Goal: Information Seeking & Learning: Learn about a topic

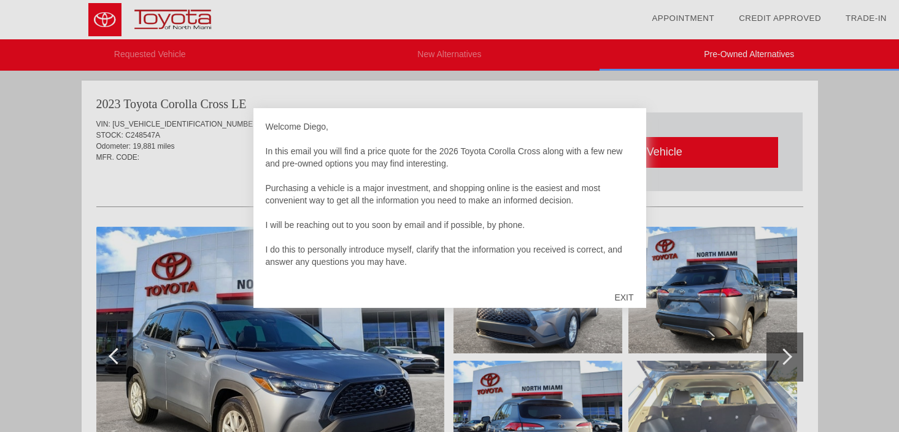
click at [624, 294] on div "EXIT" at bounding box center [624, 297] width 44 height 37
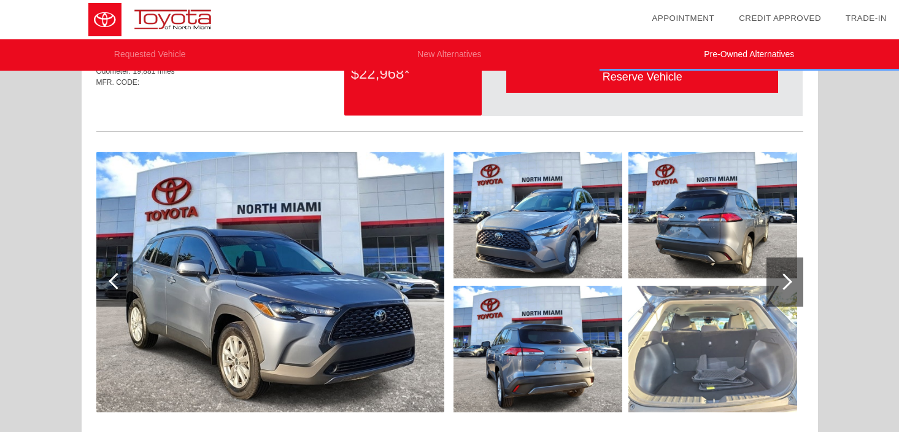
scroll to position [68, 0]
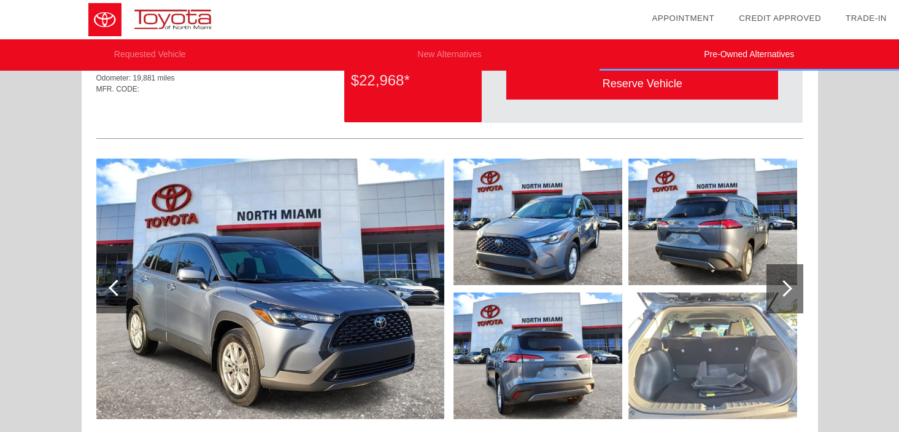
click at [779, 292] on div at bounding box center [785, 288] width 37 height 49
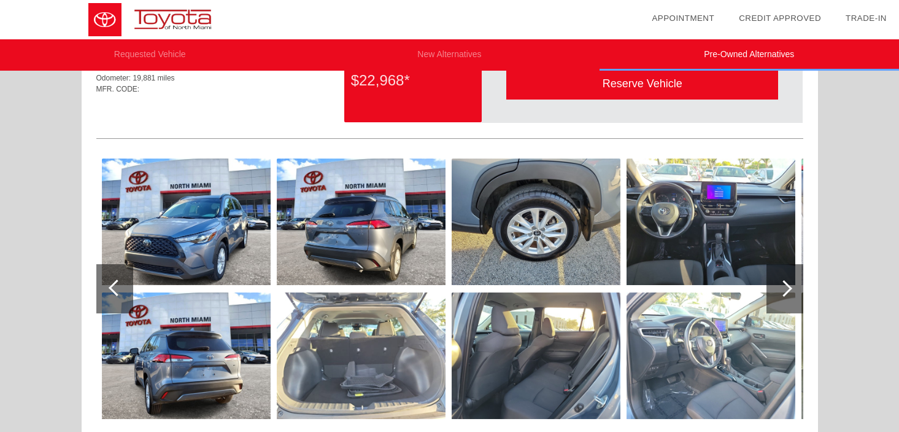
click at [779, 292] on div at bounding box center [785, 288] width 37 height 49
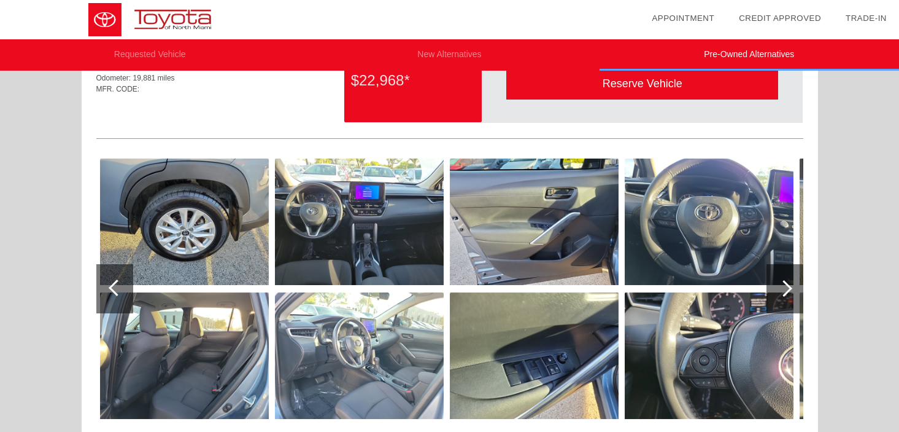
click at [779, 292] on div at bounding box center [785, 288] width 37 height 49
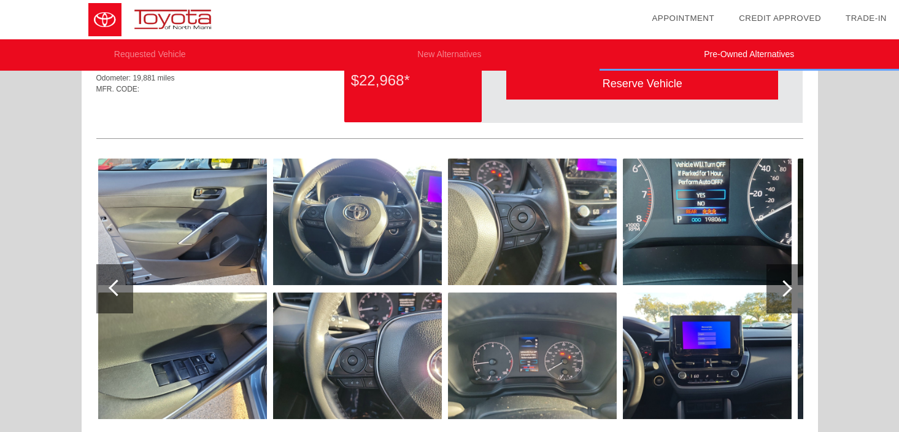
click at [779, 292] on div at bounding box center [785, 288] width 37 height 49
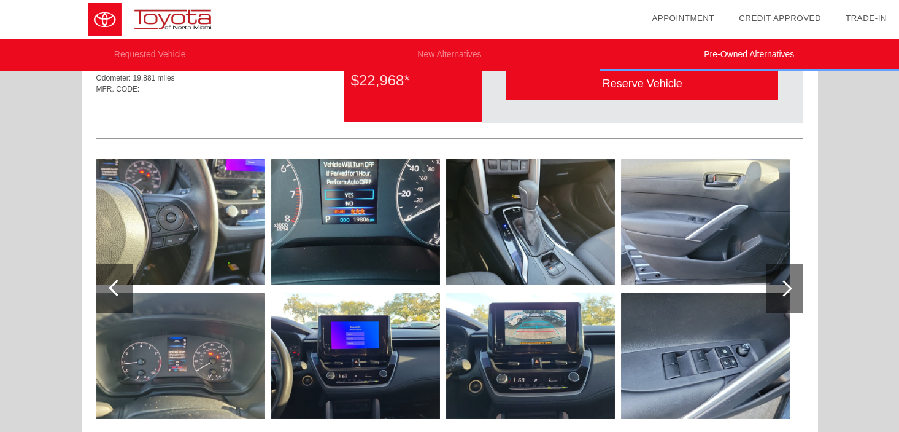
click at [779, 292] on div at bounding box center [785, 288] width 37 height 49
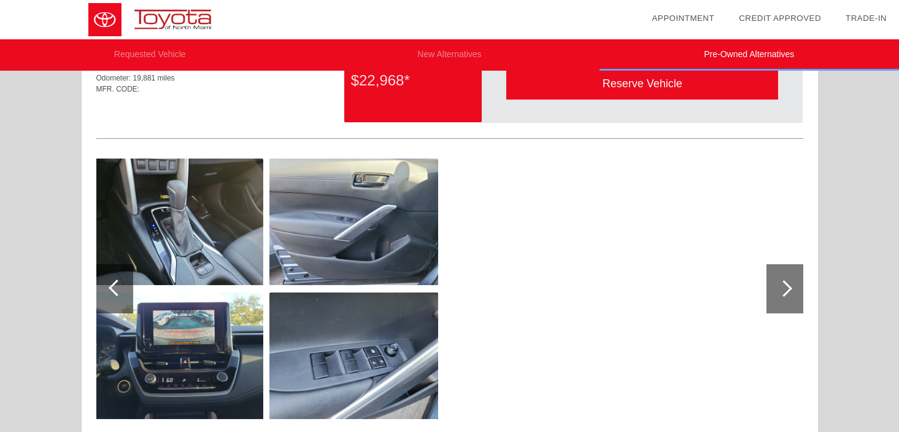
click at [779, 292] on div at bounding box center [785, 288] width 37 height 49
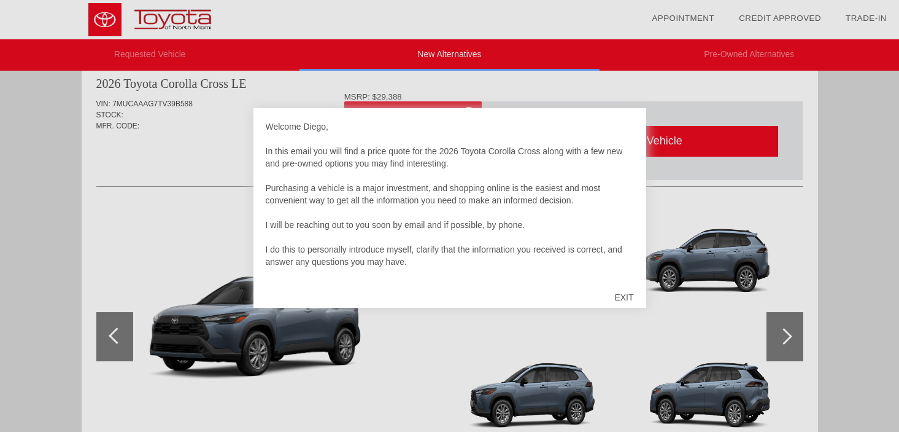
scroll to position [33, 0]
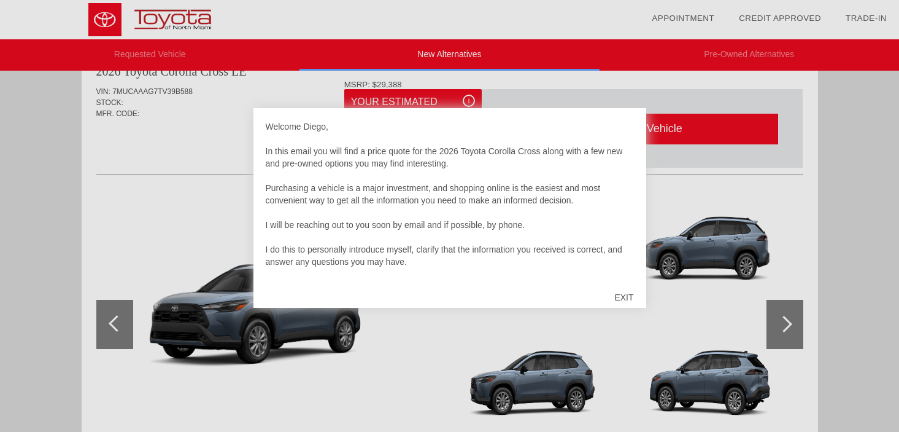
click at [625, 289] on div "EXIT" at bounding box center [624, 297] width 44 height 37
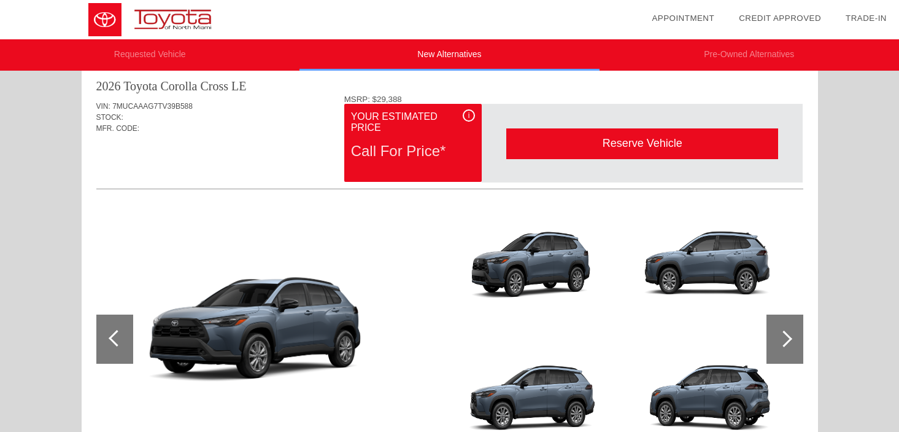
scroll to position [21, 0]
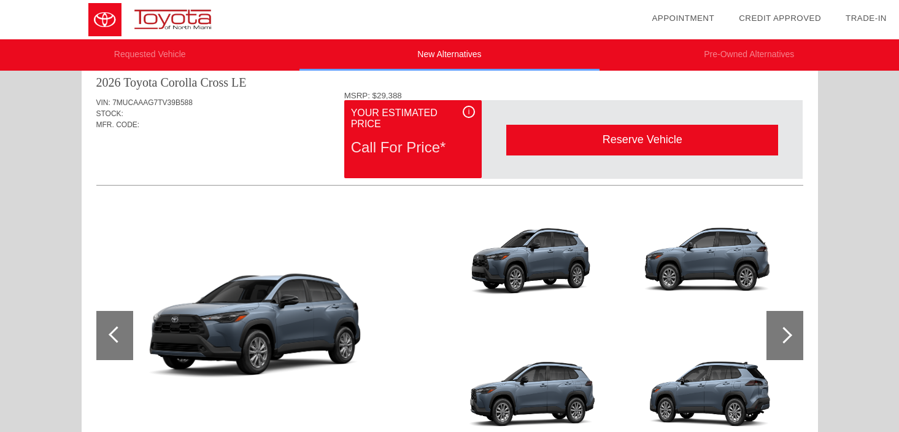
click at [467, 113] on div "i" at bounding box center [469, 112] width 12 height 12
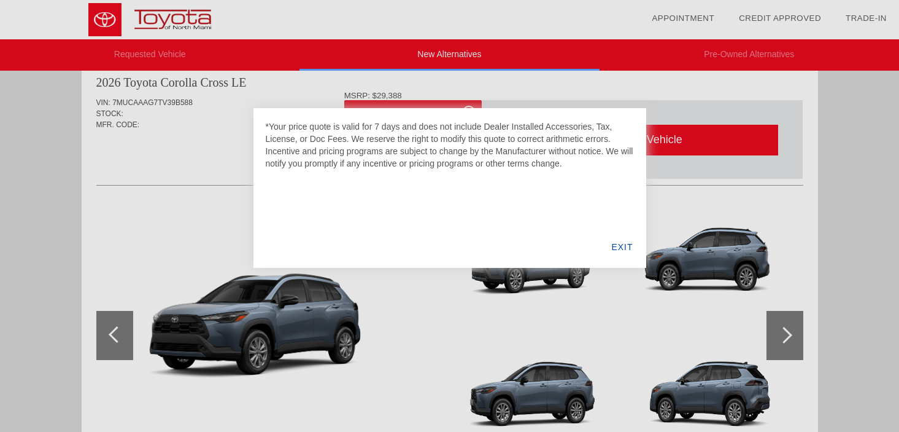
drag, startPoint x: 324, startPoint y: 128, endPoint x: 594, endPoint y: 211, distance: 282.5
click at [549, 173] on div "*Your price quote is valid for 7 days and does not include Dealer Installed Acc…" at bounding box center [450, 188] width 393 height 160
click at [615, 241] on div "EXIT" at bounding box center [622, 247] width 47 height 42
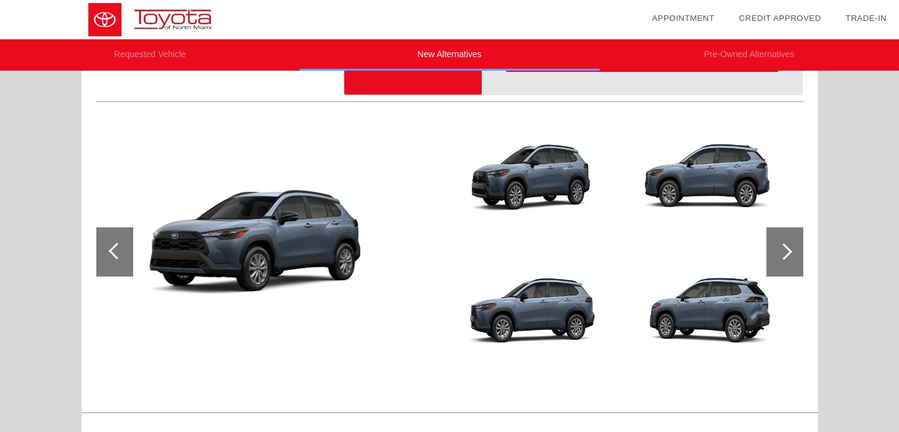
scroll to position [106, 0]
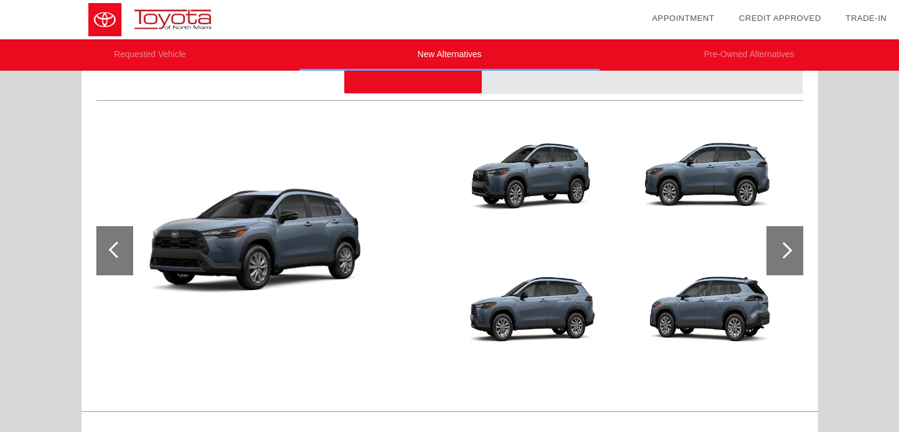
click at [785, 239] on div at bounding box center [785, 250] width 37 height 49
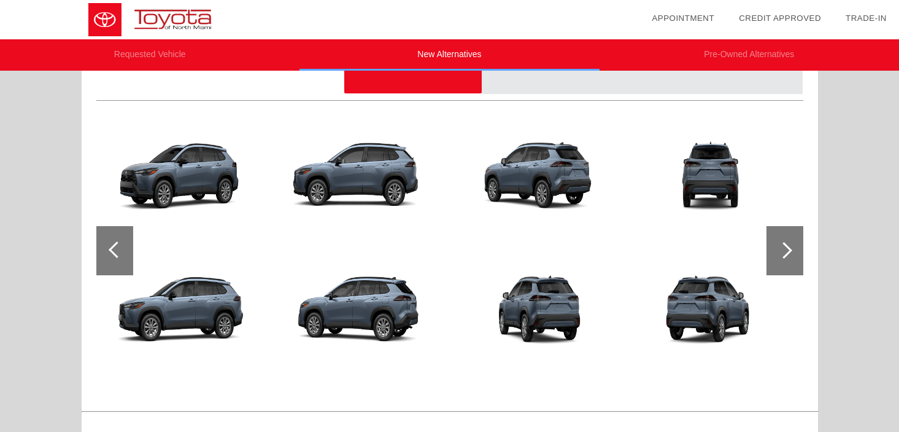
click at [785, 239] on div at bounding box center [785, 250] width 37 height 49
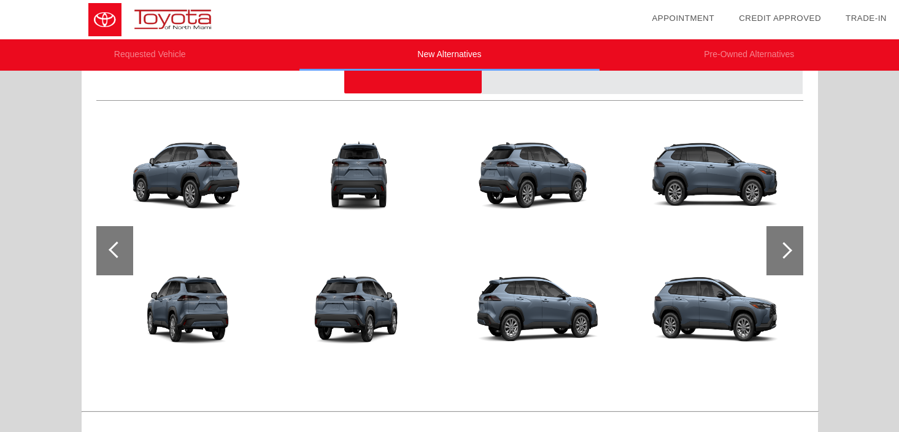
click at [785, 239] on div at bounding box center [785, 250] width 37 height 49
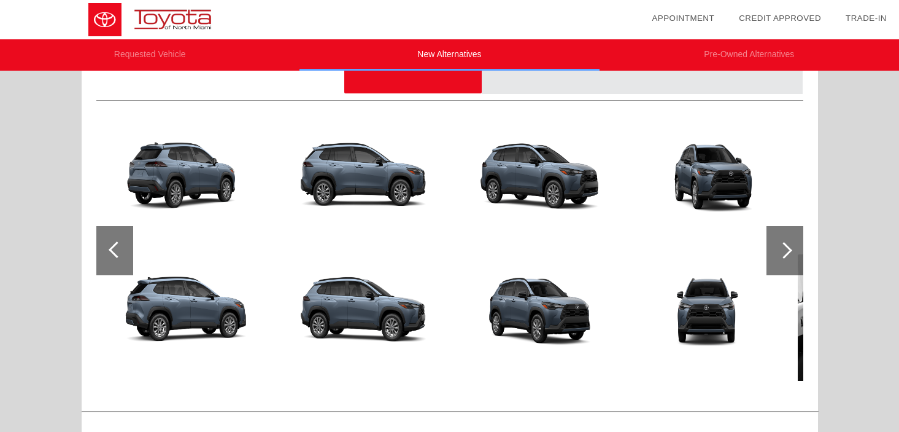
click at [784, 240] on div at bounding box center [785, 250] width 37 height 49
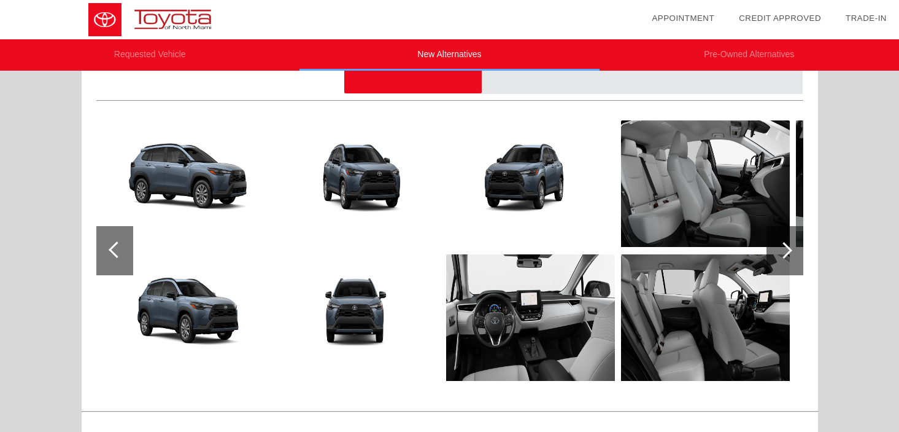
click at [784, 240] on div at bounding box center [785, 250] width 37 height 49
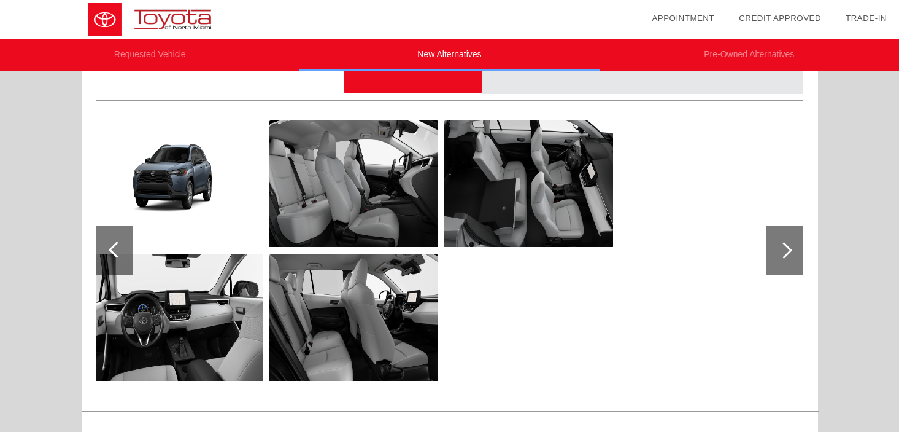
click at [784, 240] on div at bounding box center [785, 250] width 37 height 49
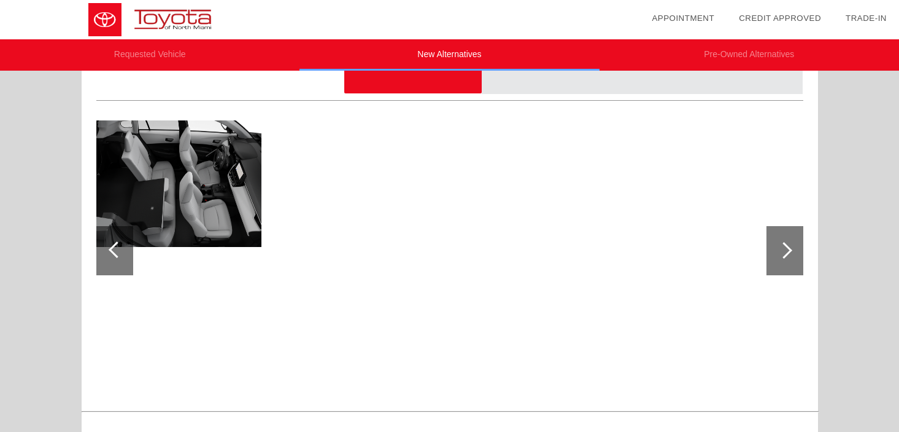
click at [126, 254] on div at bounding box center [114, 250] width 37 height 49
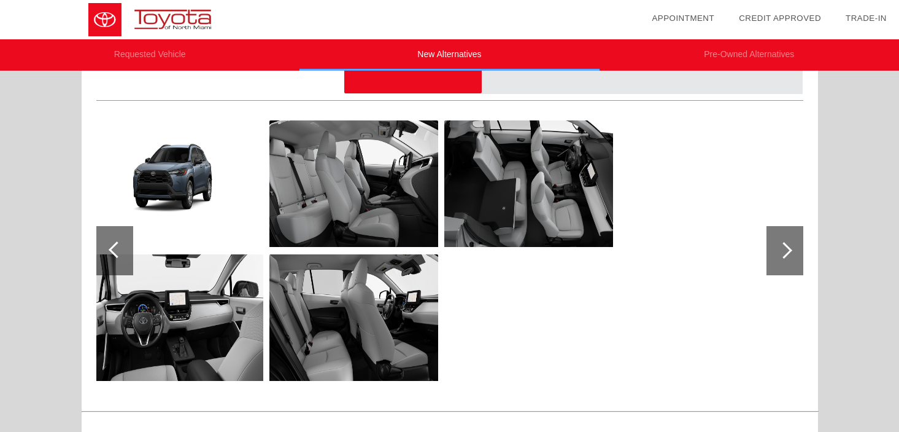
click at [126, 254] on div at bounding box center [114, 250] width 37 height 49
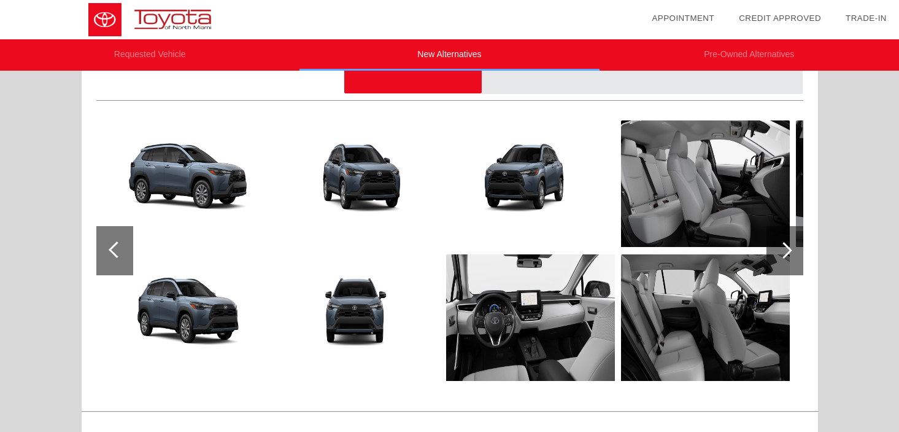
click at [126, 254] on div at bounding box center [114, 250] width 37 height 49
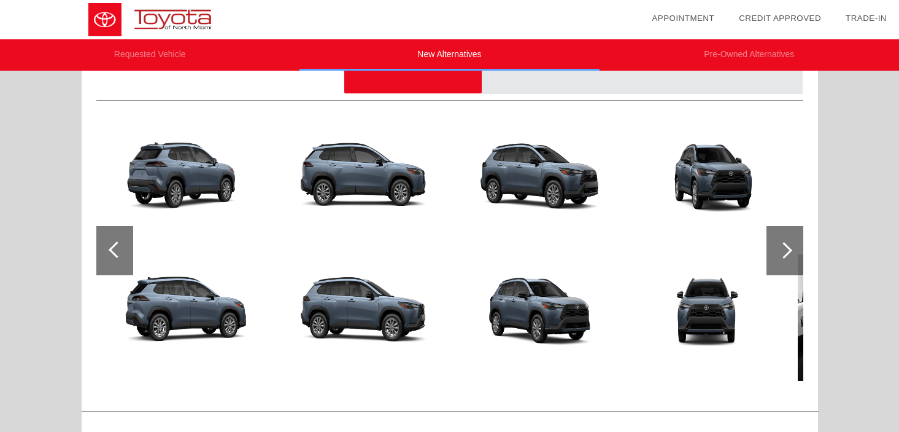
click at [126, 254] on div at bounding box center [114, 250] width 37 height 49
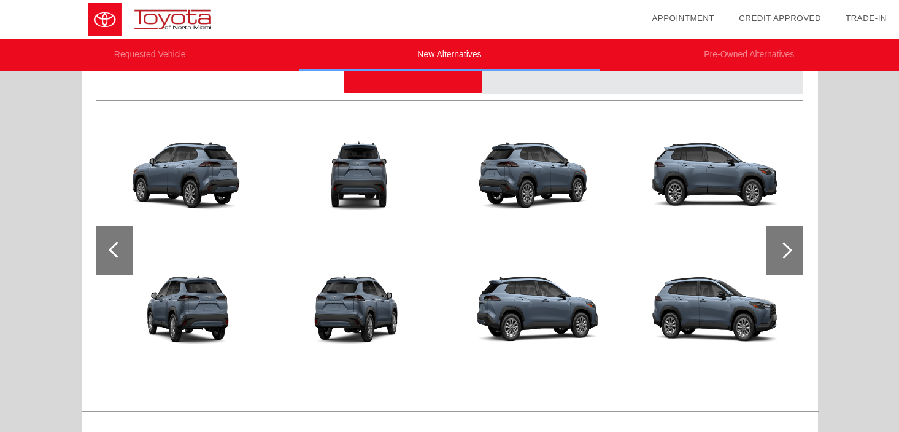
click at [126, 254] on div at bounding box center [114, 250] width 37 height 49
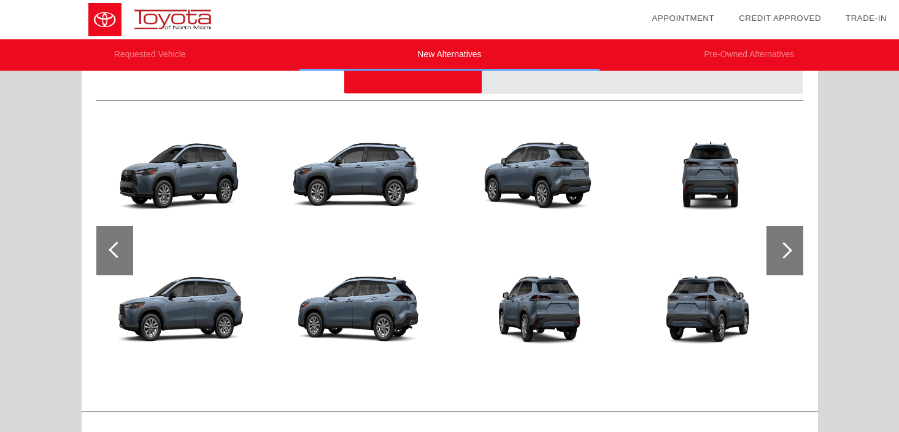
click at [126, 254] on div at bounding box center [114, 250] width 37 height 49
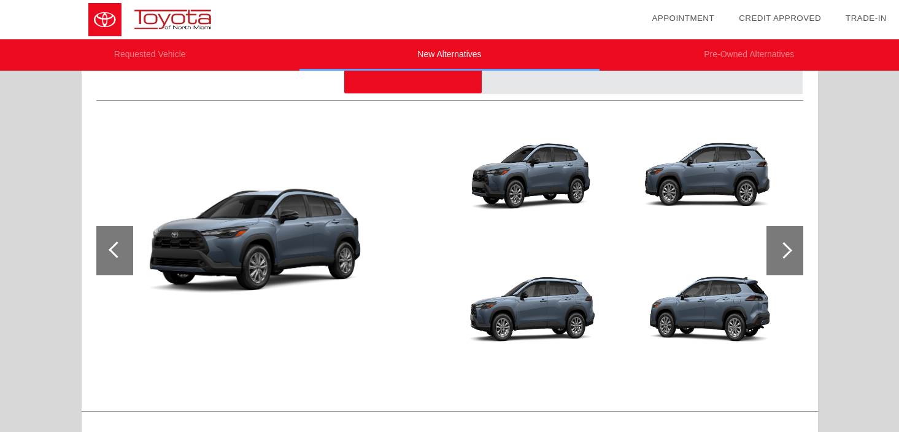
click at [126, 254] on div at bounding box center [114, 250] width 37 height 49
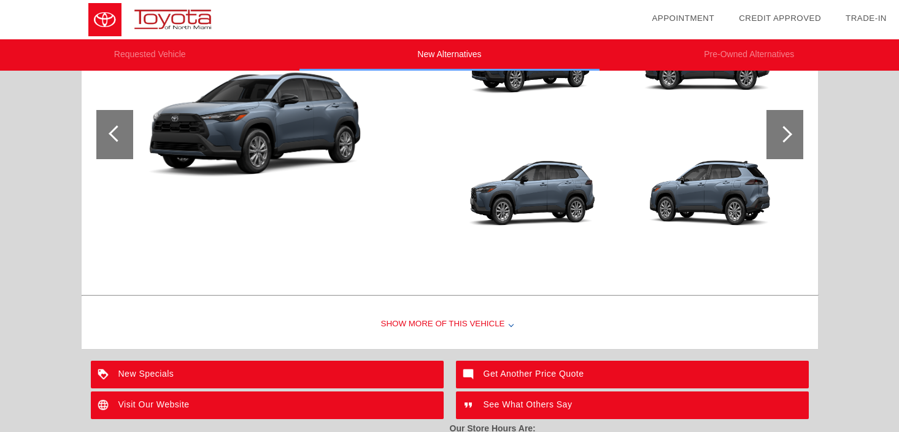
scroll to position [175, 0]
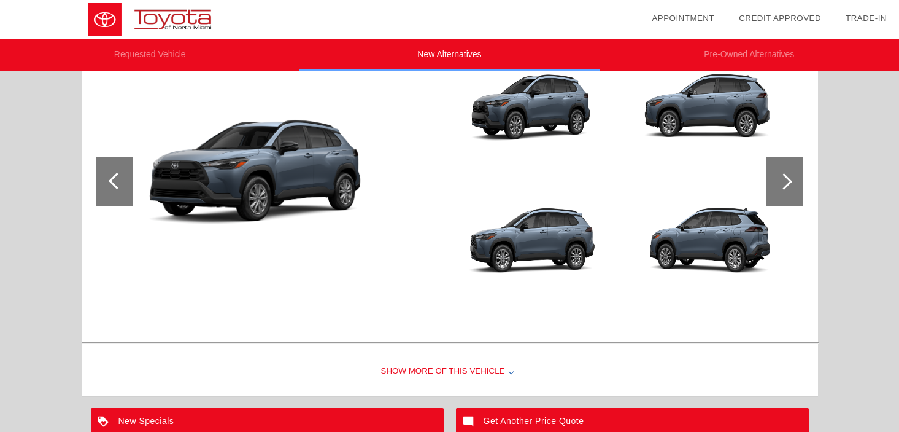
click at [774, 198] on div at bounding box center [785, 181] width 37 height 49
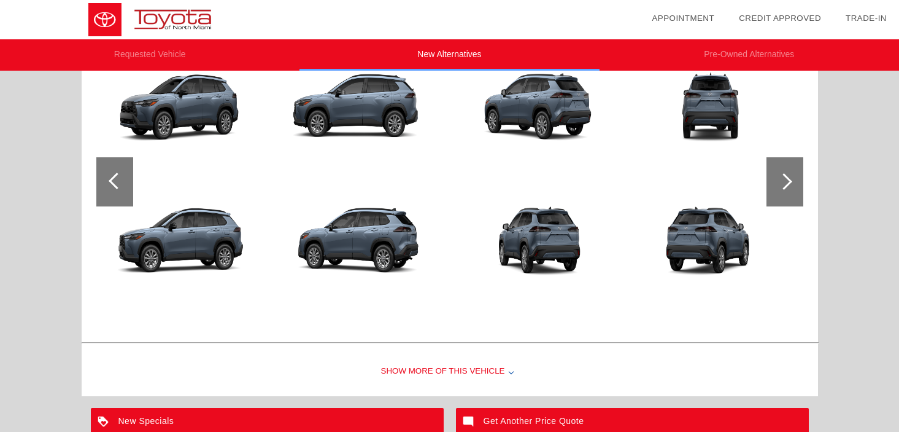
click at [774, 198] on div at bounding box center [785, 181] width 37 height 49
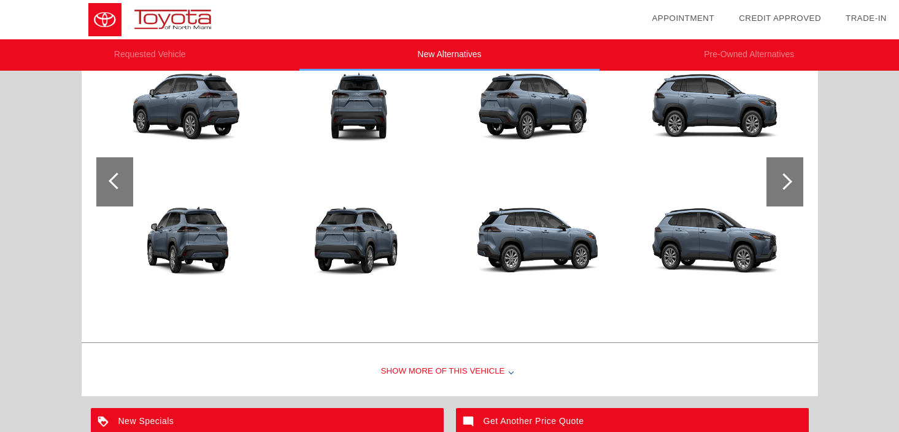
click at [774, 198] on div at bounding box center [785, 181] width 37 height 49
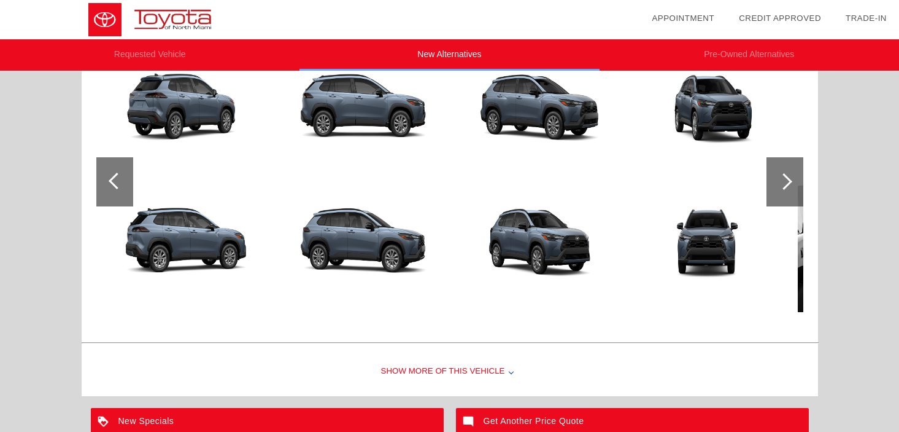
click at [774, 198] on div at bounding box center [785, 181] width 37 height 49
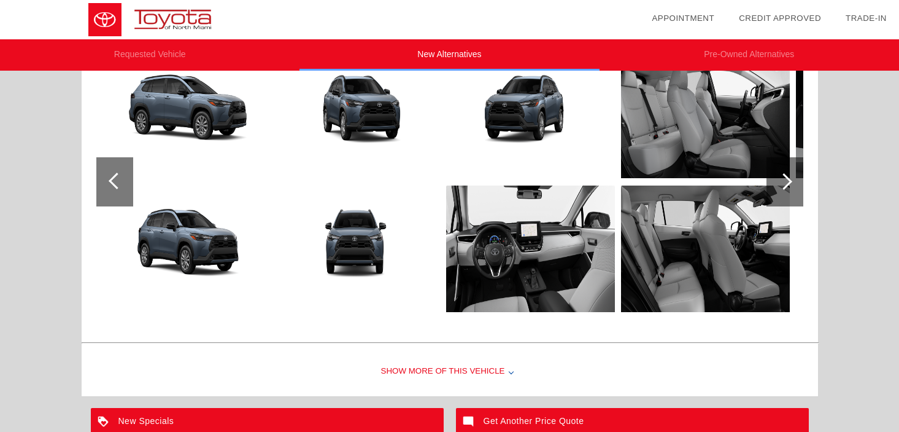
click at [774, 198] on div at bounding box center [785, 181] width 37 height 49
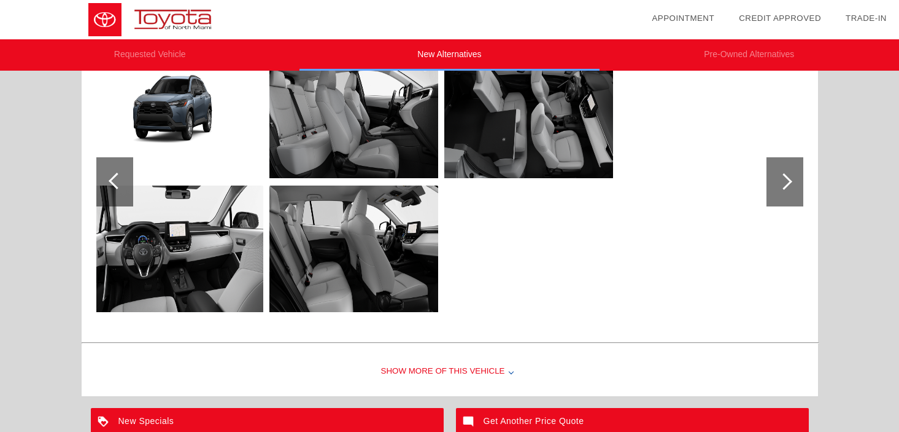
click at [109, 180] on div at bounding box center [117, 181] width 17 height 17
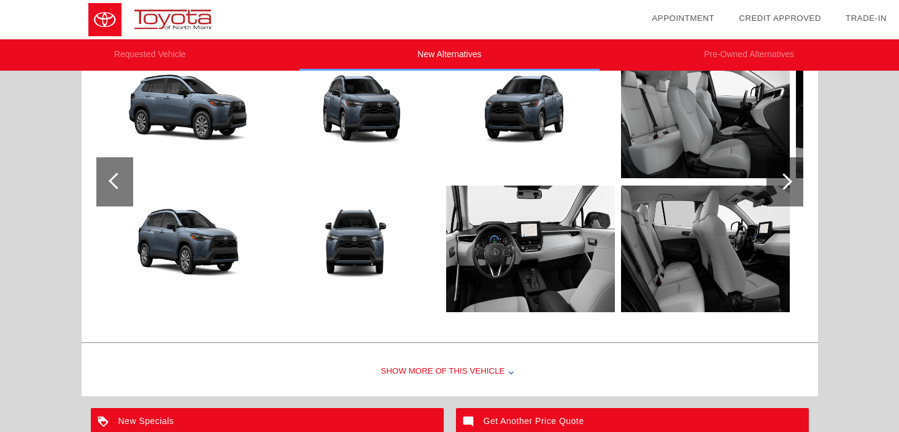
click at [109, 180] on div at bounding box center [117, 181] width 17 height 17
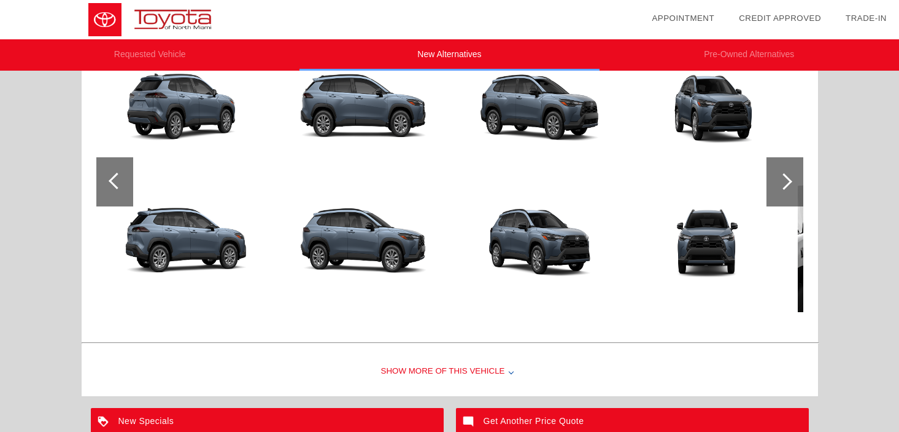
click at [109, 180] on div at bounding box center [117, 181] width 17 height 17
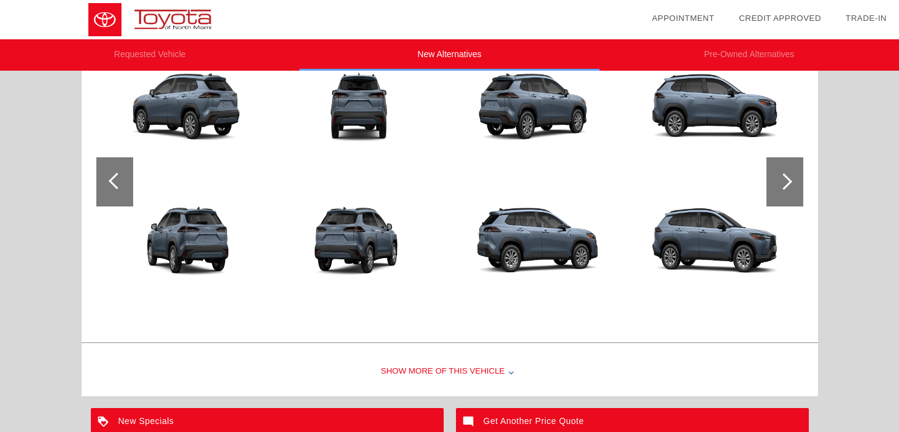
click at [109, 180] on div at bounding box center [117, 181] width 17 height 17
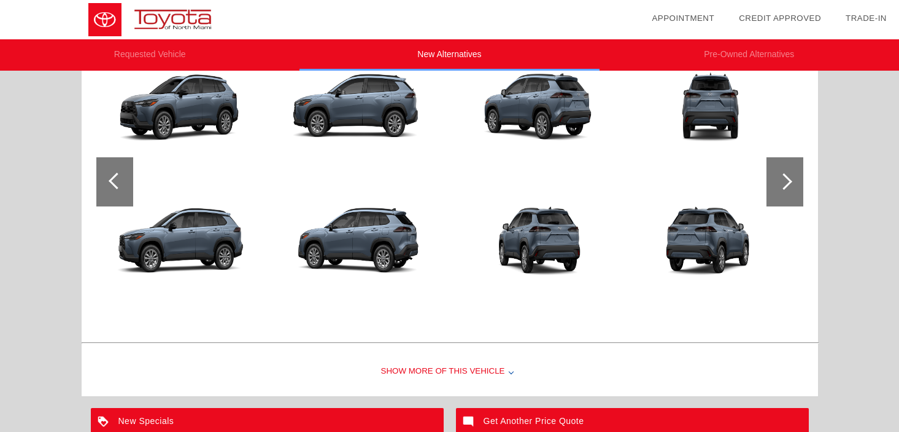
click at [109, 180] on div at bounding box center [117, 181] width 17 height 17
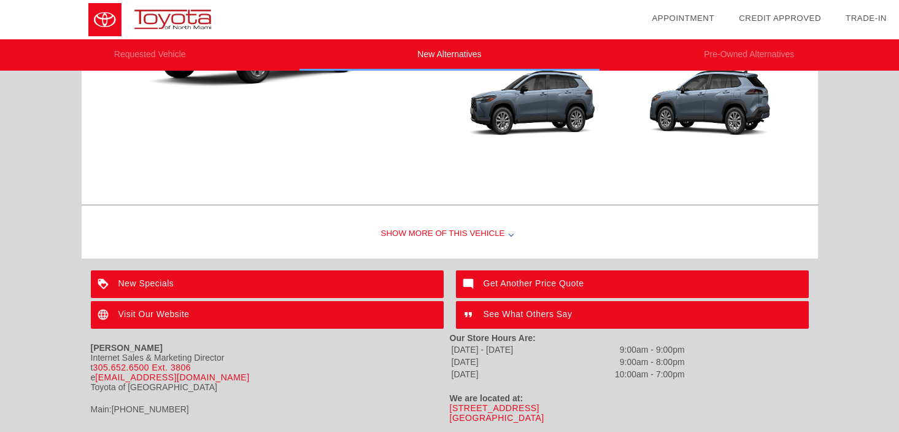
scroll to position [317, 0]
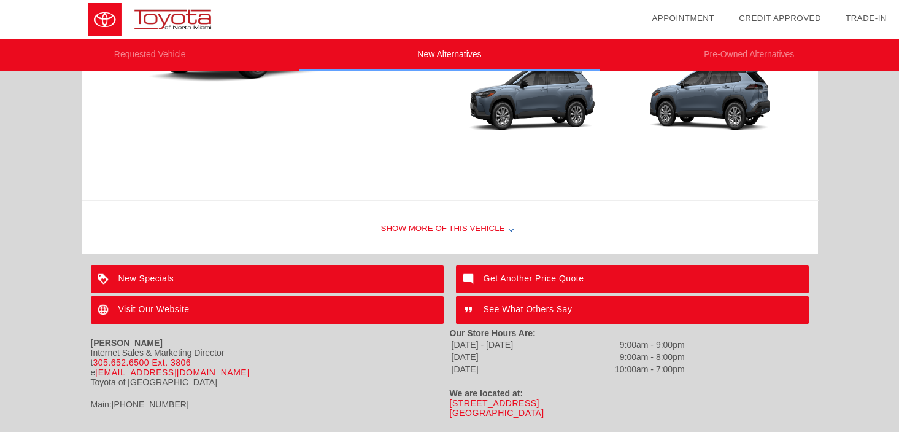
click at [400, 223] on div "Show More of this Vehicle" at bounding box center [450, 228] width 737 height 49
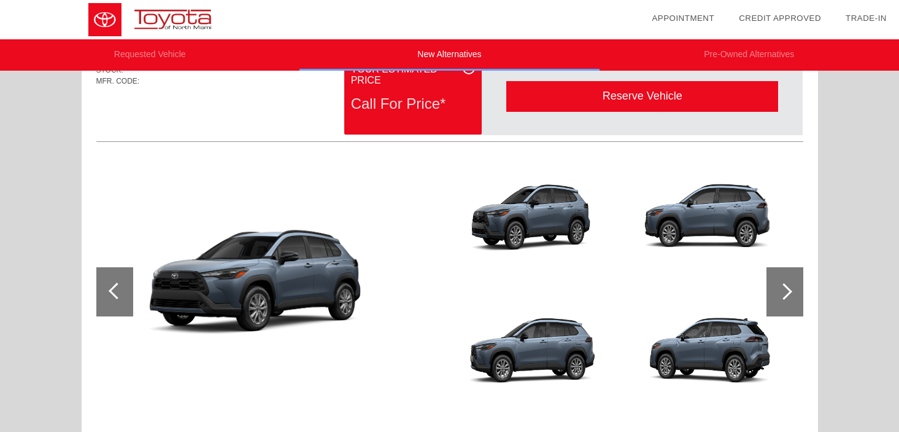
scroll to position [73, 0]
